Goal: Communication & Community: Answer question/provide support

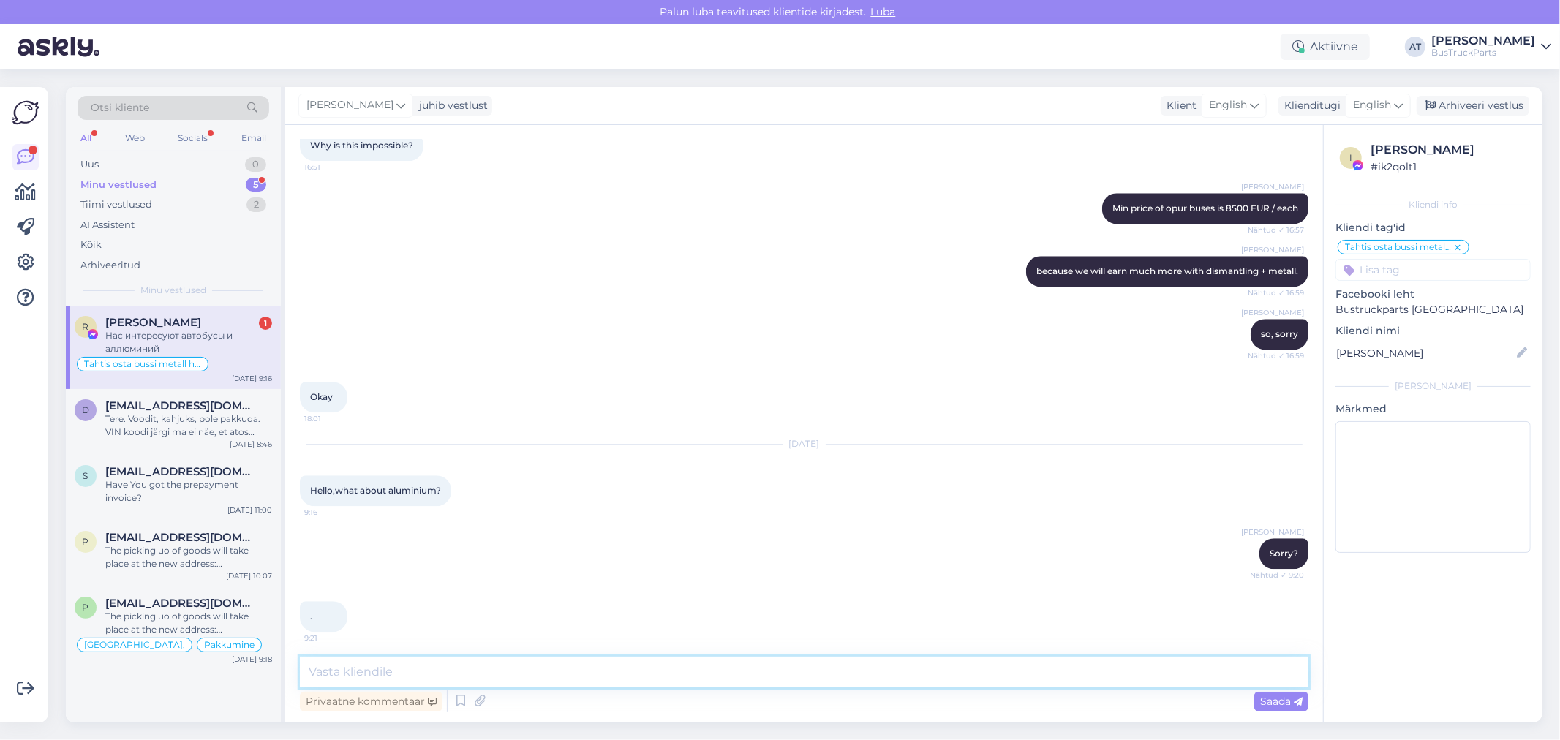
scroll to position [3171, 0]
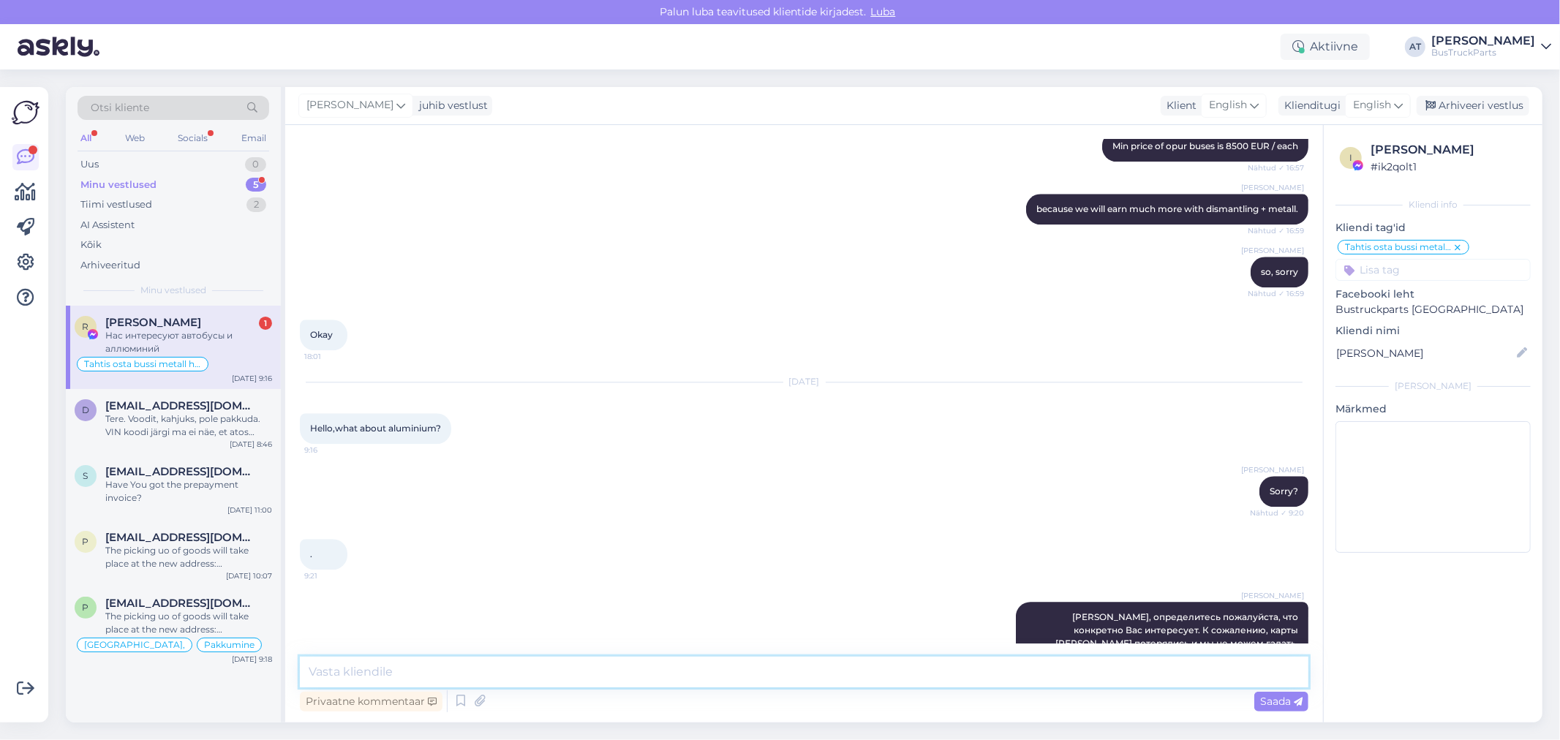
click at [479, 671] on textarea at bounding box center [804, 672] width 1008 height 31
click at [488, 683] on textarea at bounding box center [804, 672] width 1008 height 31
click at [490, 671] on textarea at bounding box center [804, 672] width 1008 height 31
type textarea "Про автобусы я Вам сообщила. А аллюминий у нас откуда должен быть?"
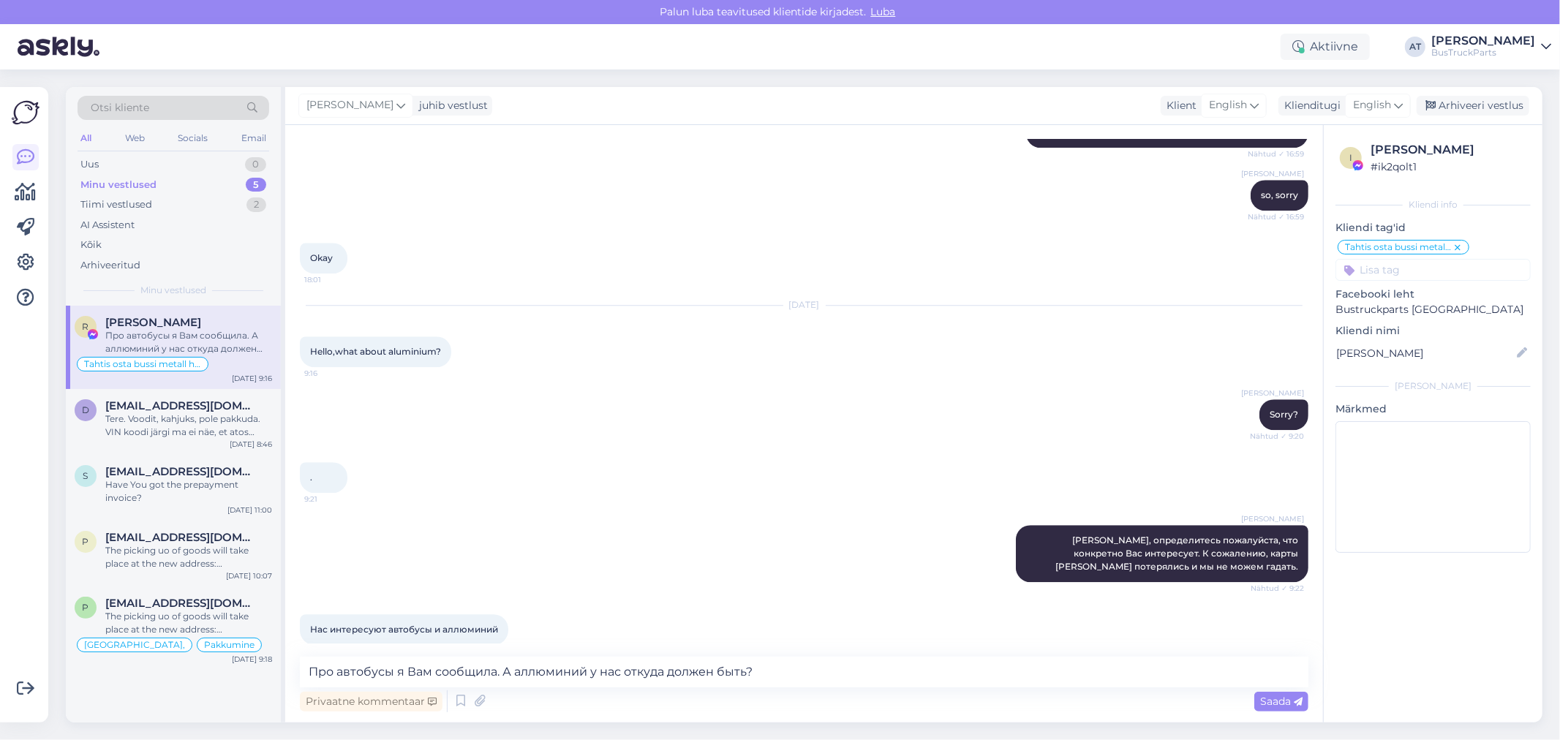
drag, startPoint x: 1372, startPoint y: 146, endPoint x: 1507, endPoint y: 155, distance: 134.8
click at [1507, 155] on div "[PERSON_NAME]" at bounding box center [1448, 150] width 156 height 18
copy div "[PERSON_NAME]"
click at [989, 668] on textarea "Про автобусы я Вам сообщила. А аллюминий у нас откуда должен быть?" at bounding box center [804, 672] width 1008 height 31
click at [713, 509] on div "[PERSON_NAME], определитесь пожалуйста, что конкретно Вас интересует. К сожален…" at bounding box center [804, 553] width 1008 height 89
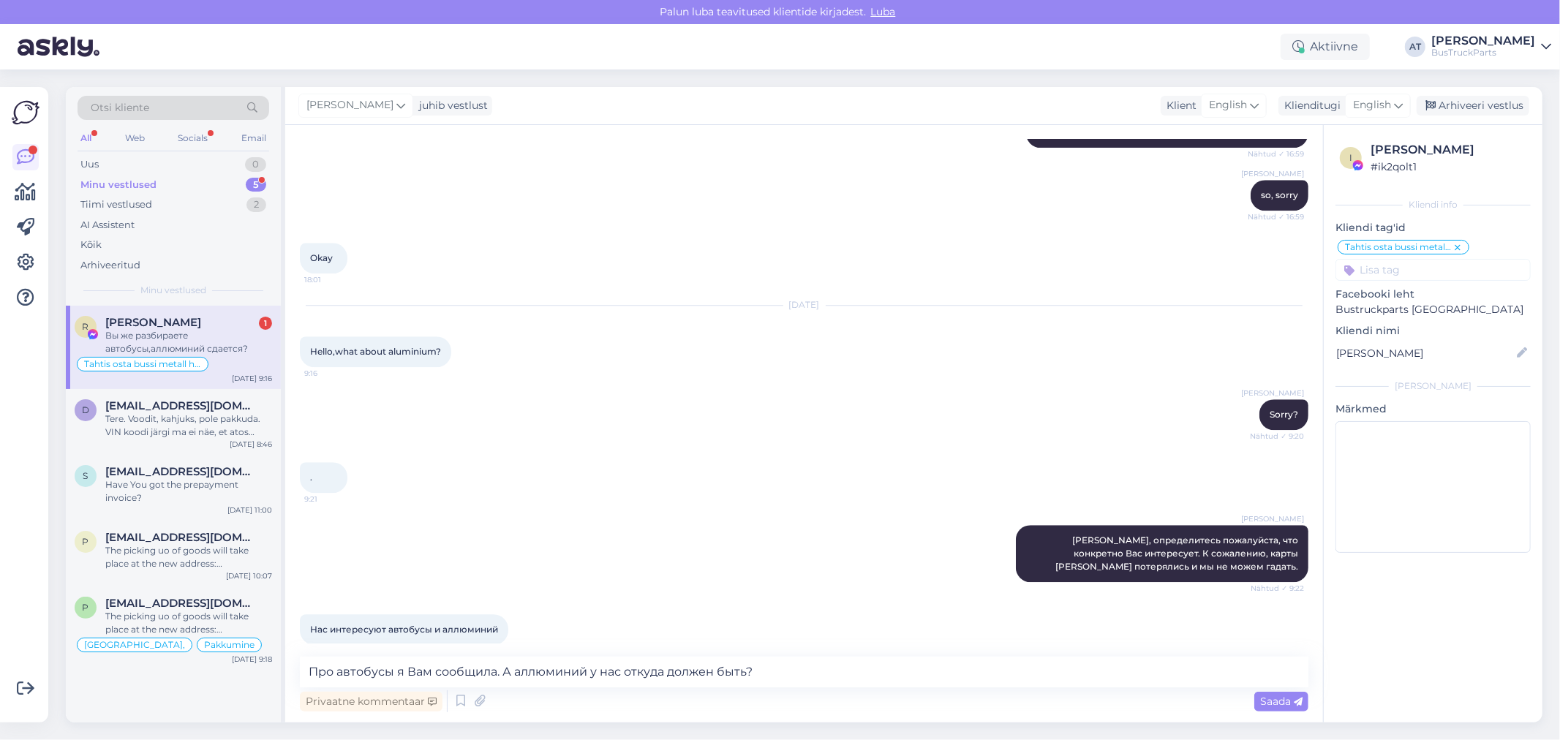
scroll to position [3310, 0]
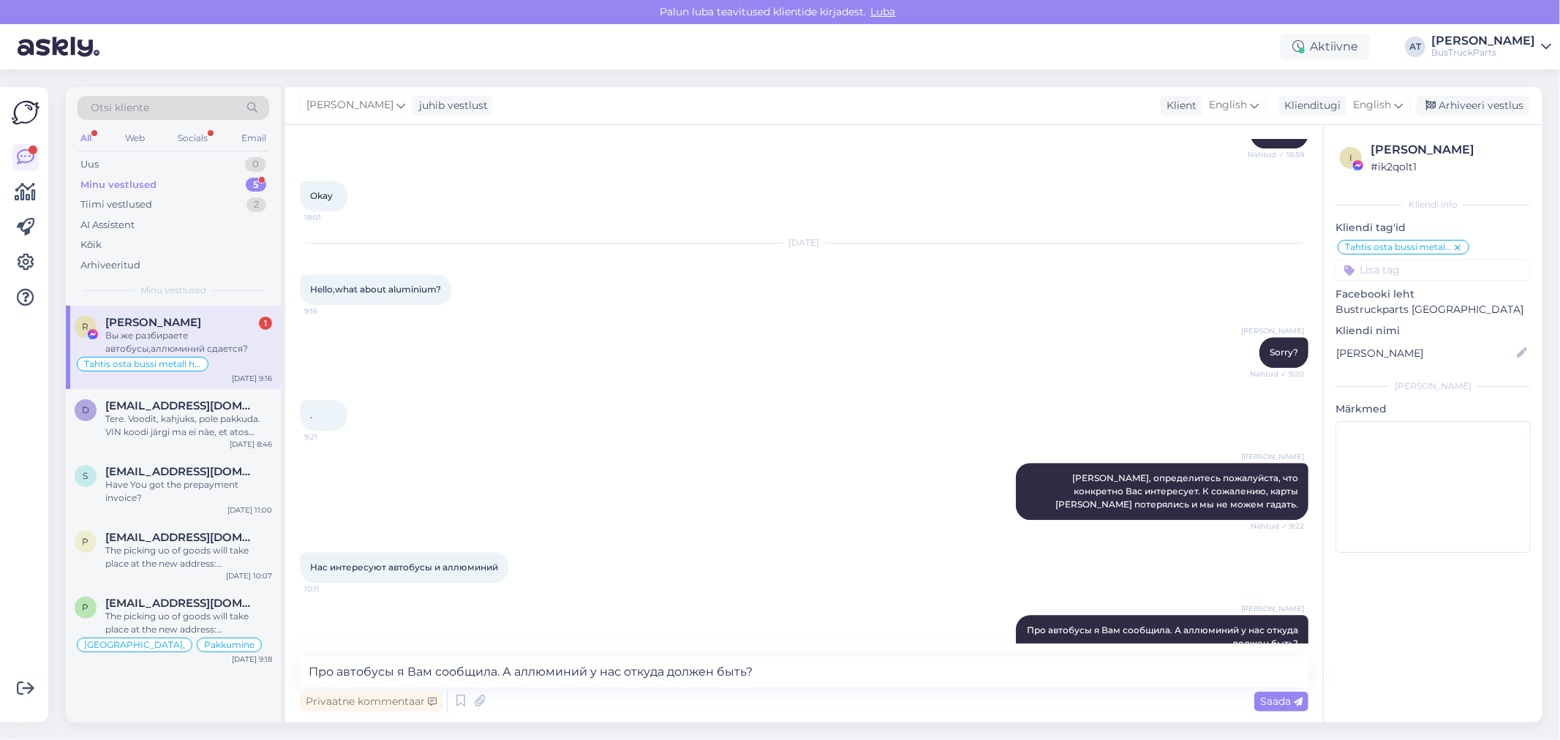
click at [208, 344] on div "Вы же разбираете автобусы,аллюминий сдается?" at bounding box center [188, 342] width 167 height 26
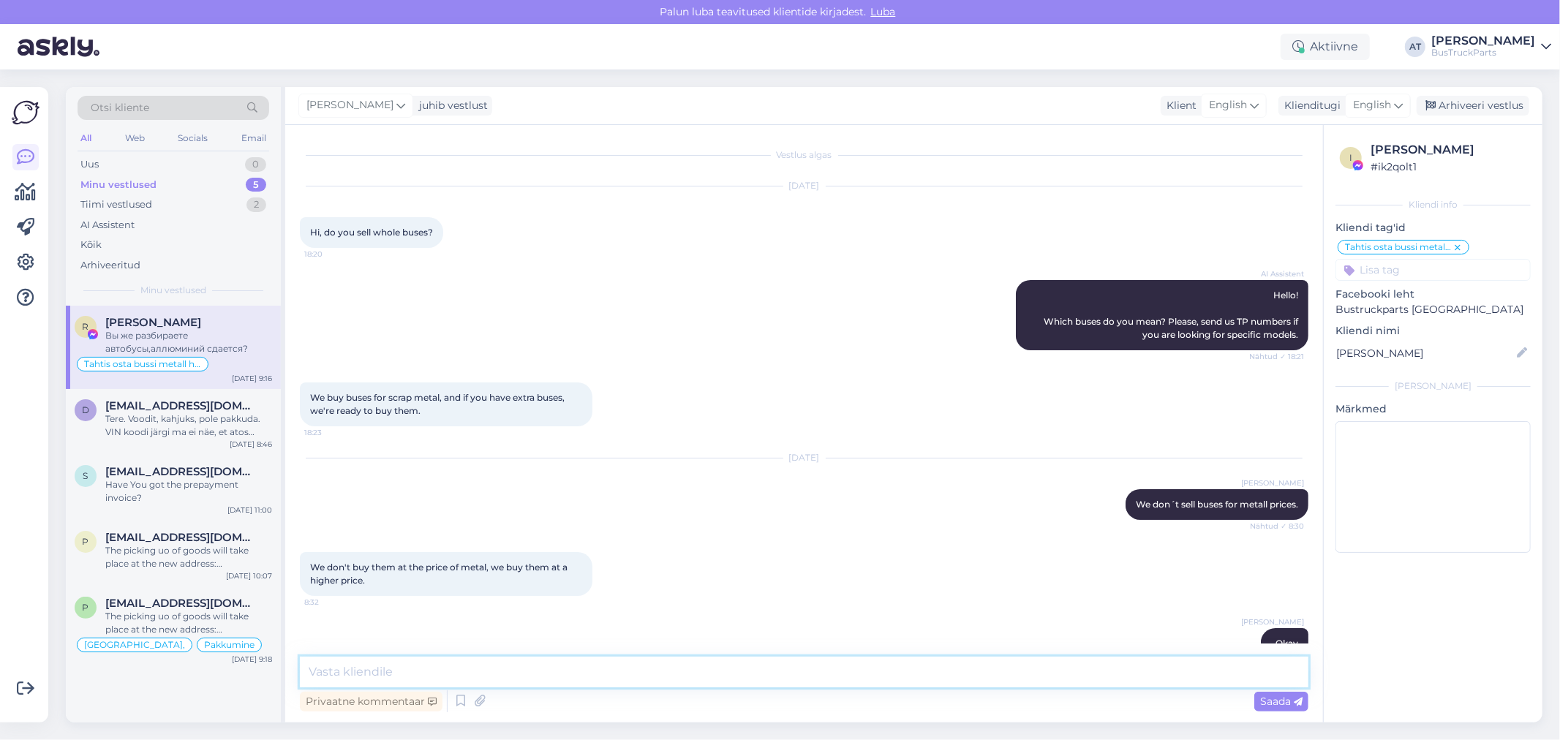
click at [521, 669] on textarea at bounding box center [804, 672] width 1008 height 31
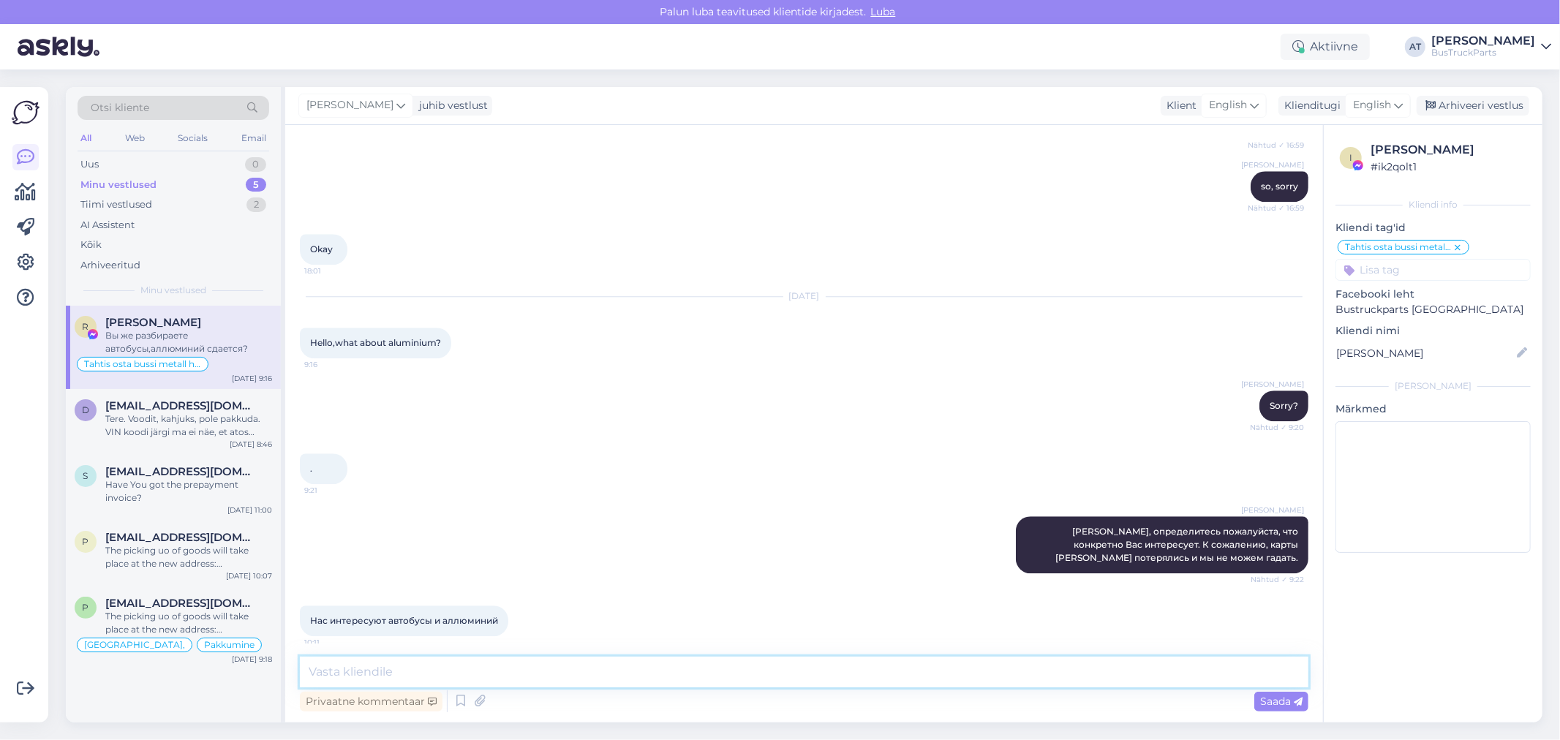
scroll to position [3310, 0]
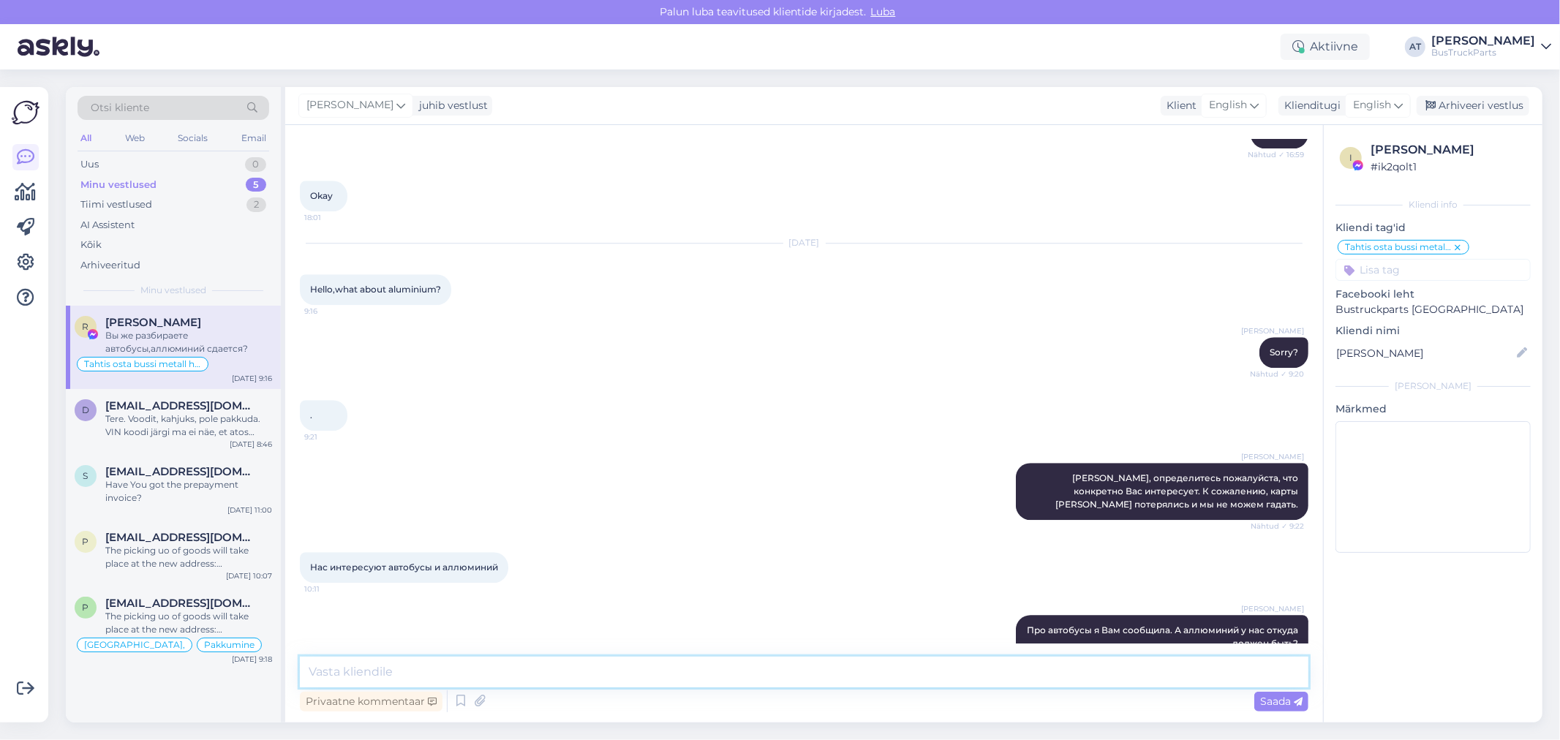
click at [704, 670] on textarea at bounding box center [804, 672] width 1008 height 31
type textarea "Мы отдельно его не откладываем. Все каркасы автобусов отправляются на [GEOGRAPH…"
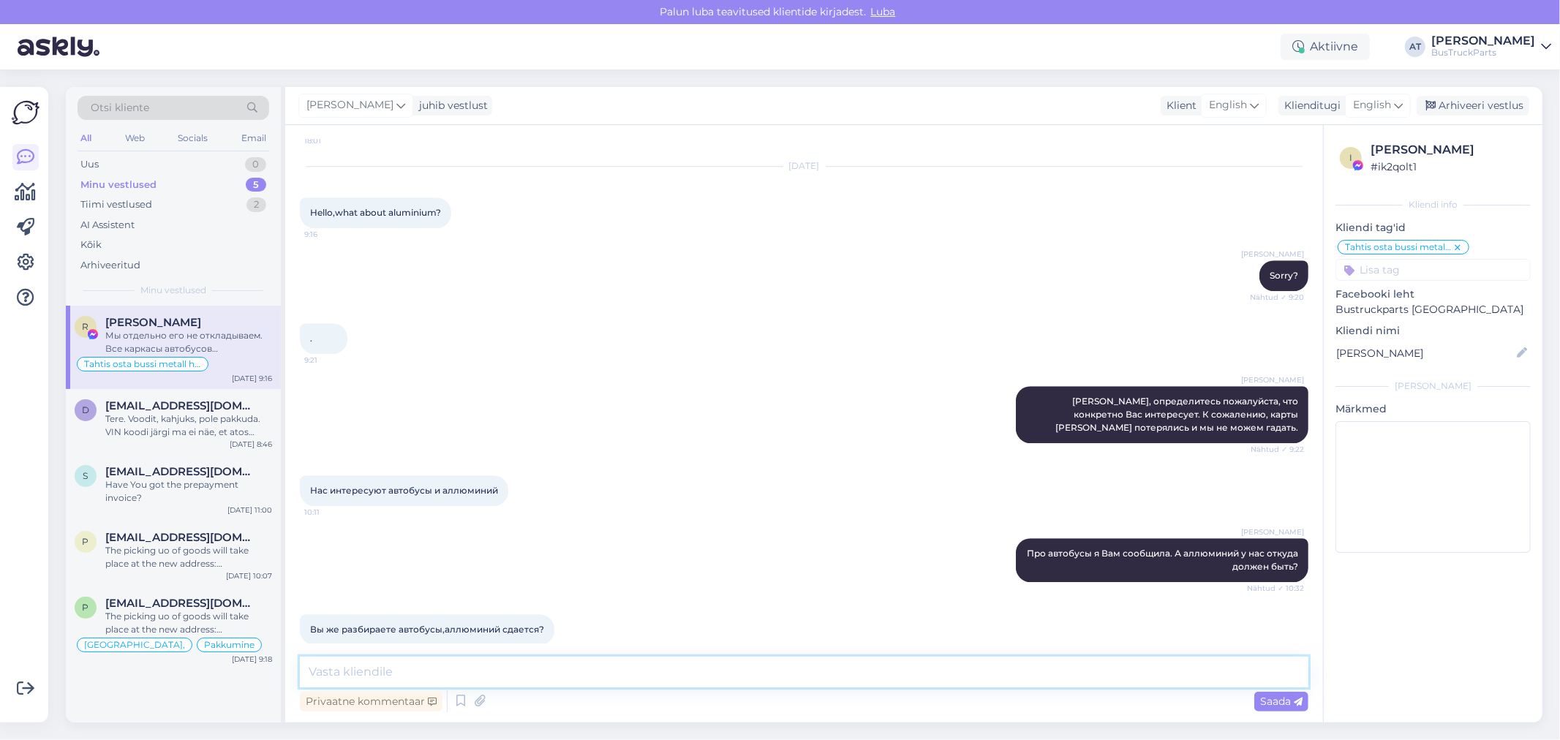
click at [1098, 666] on textarea at bounding box center [804, 672] width 1008 height 31
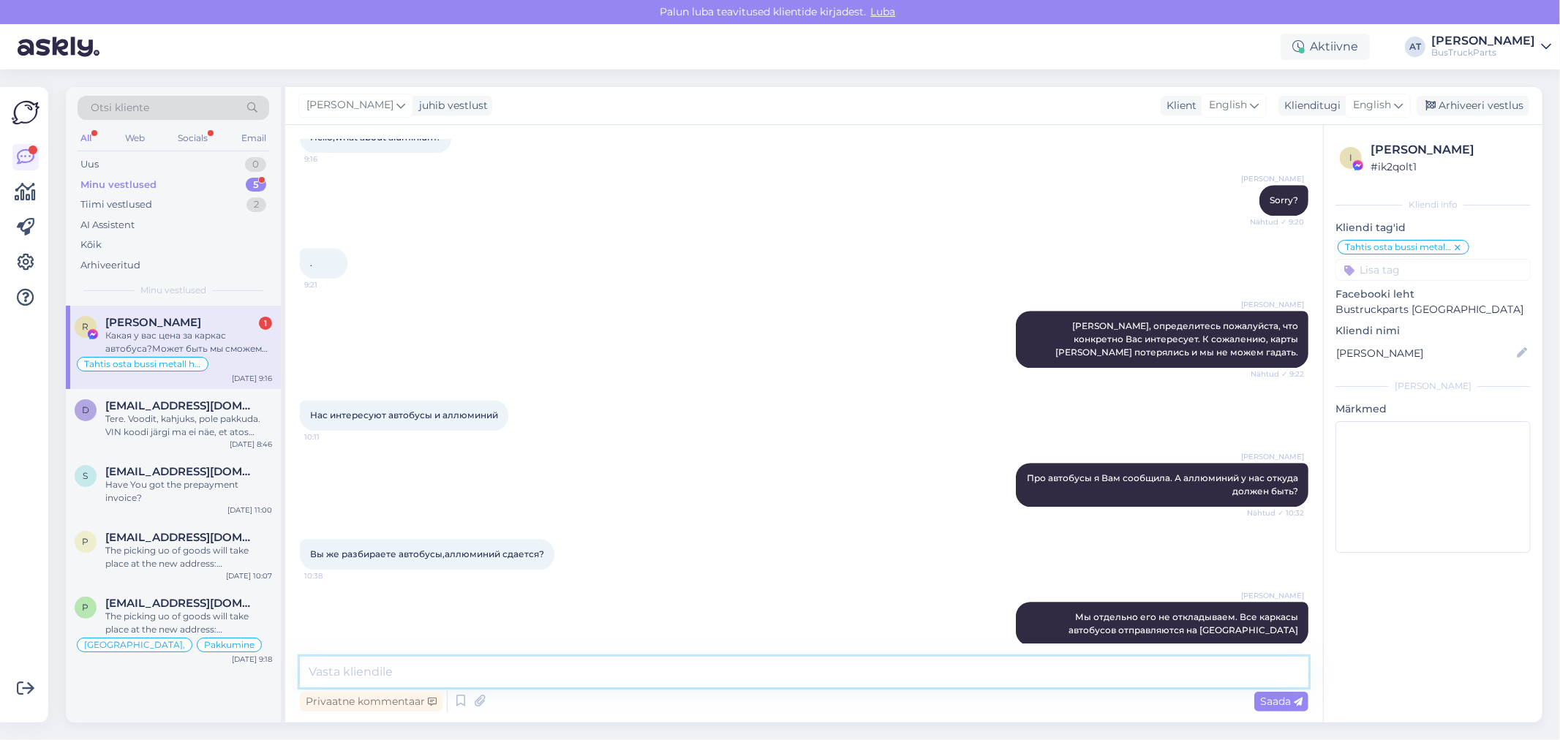
click at [582, 663] on textarea at bounding box center [804, 672] width 1008 height 31
click at [581, 664] on textarea at bounding box center [804, 672] width 1008 height 31
click at [545, 667] on textarea at bounding box center [804, 672] width 1008 height 31
drag, startPoint x: 534, startPoint y: 667, endPoint x: 519, endPoint y: 673, distance: 15.8
click at [524, 671] on textarea at bounding box center [804, 672] width 1008 height 31
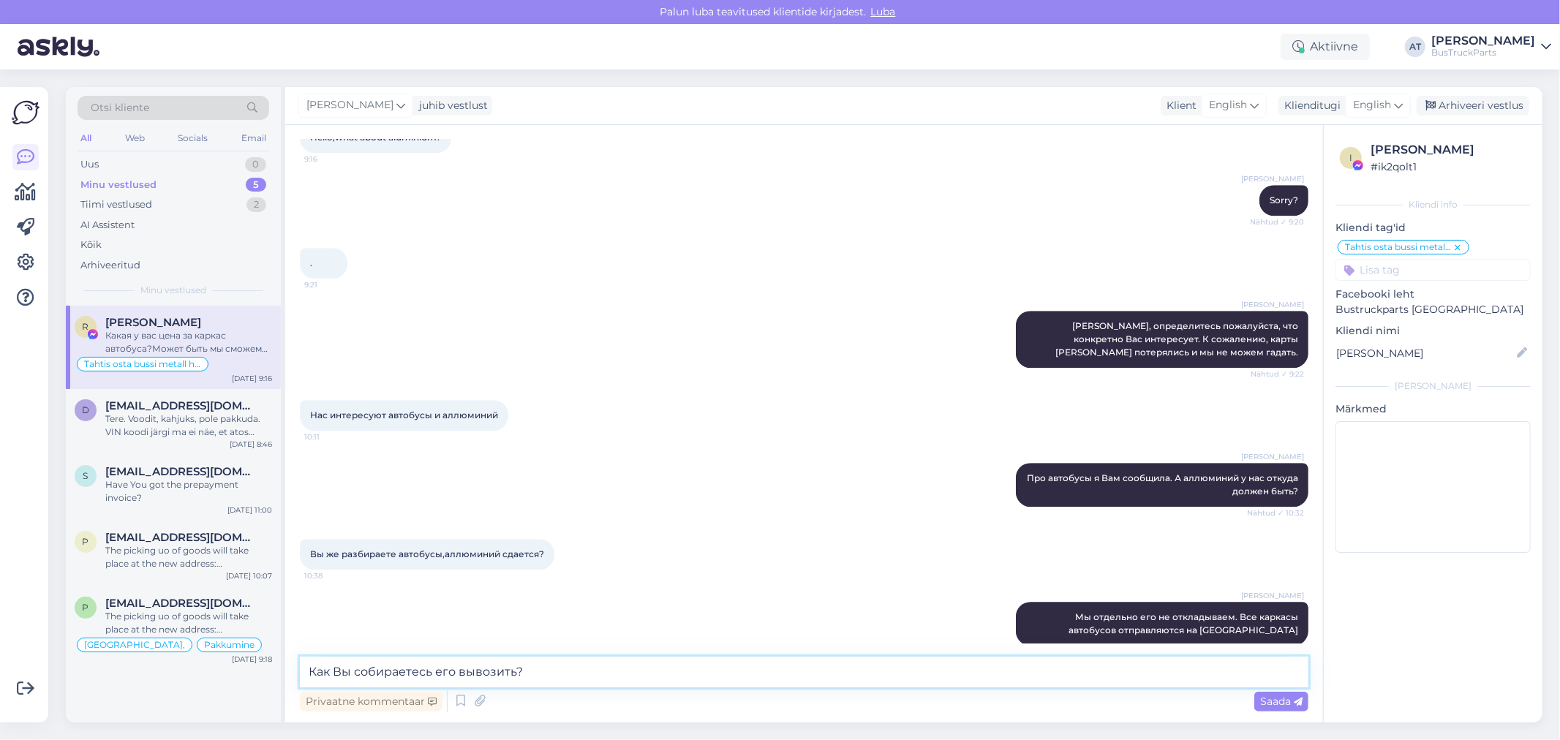
type textarea "Как Вы собираетесь его вывозить?"
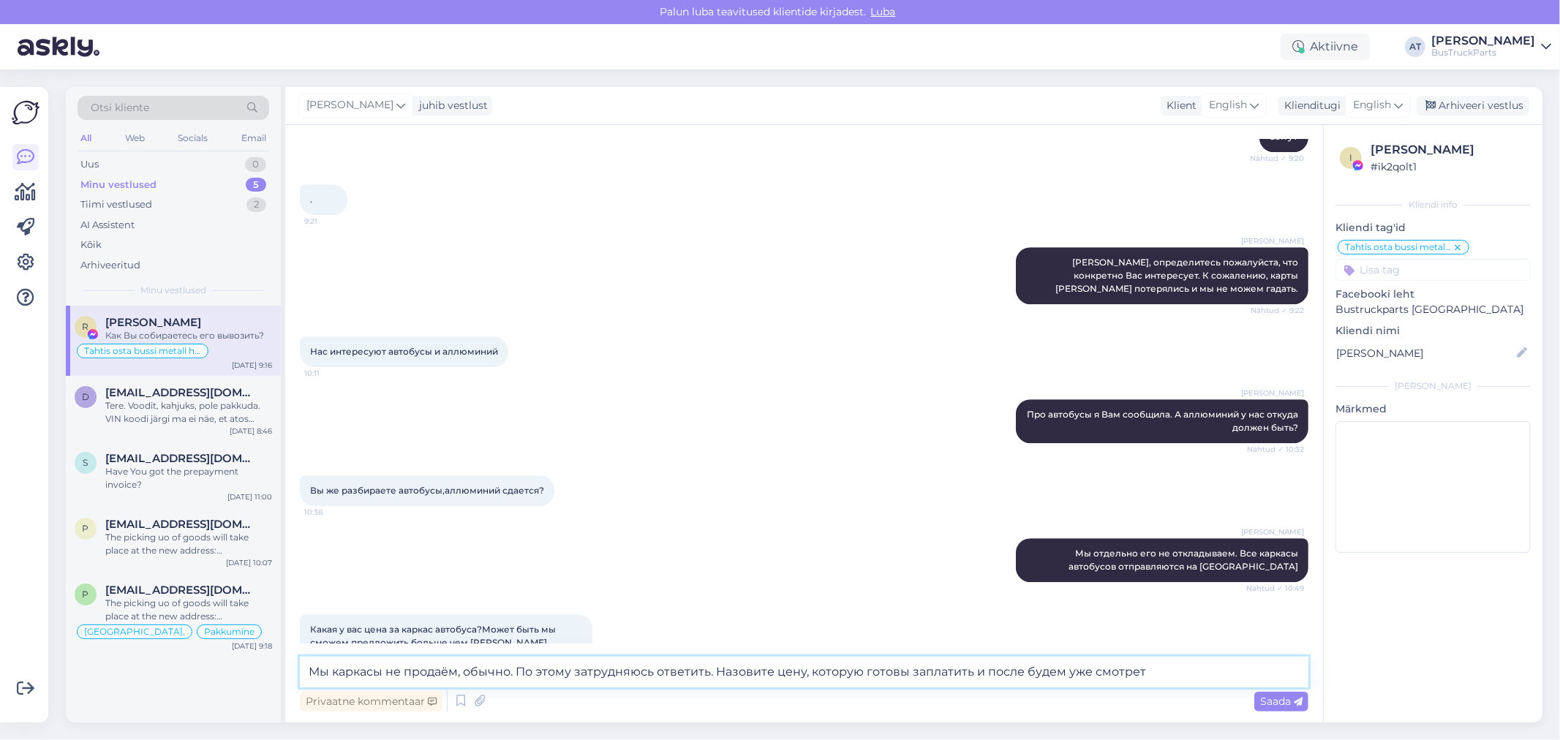
type textarea "Мы каркасы не продаём, обычно. По этому затрудняюсь ответить. Назовите цену, ко…"
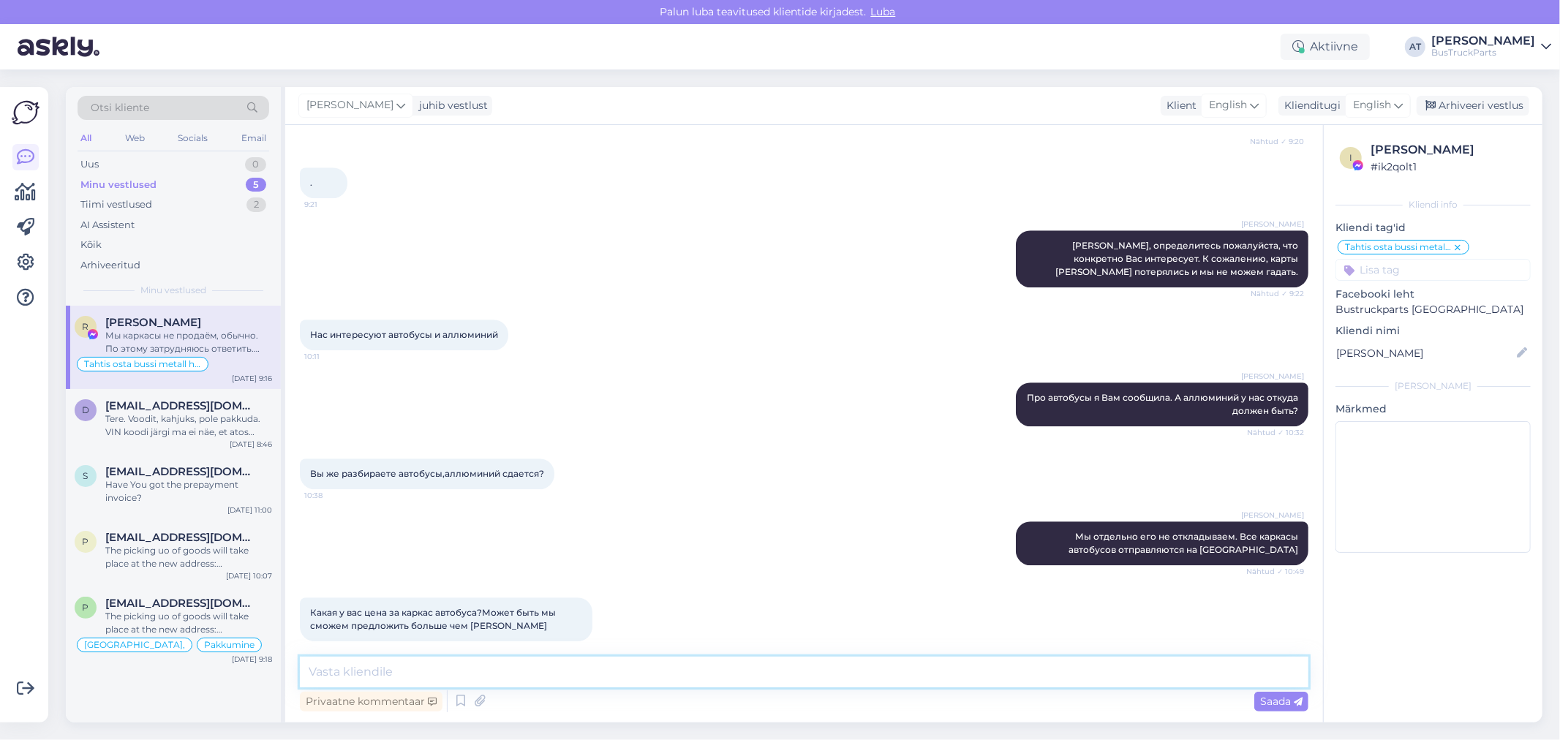
scroll to position [3614, 0]
